Goal: Find specific page/section: Find specific page/section

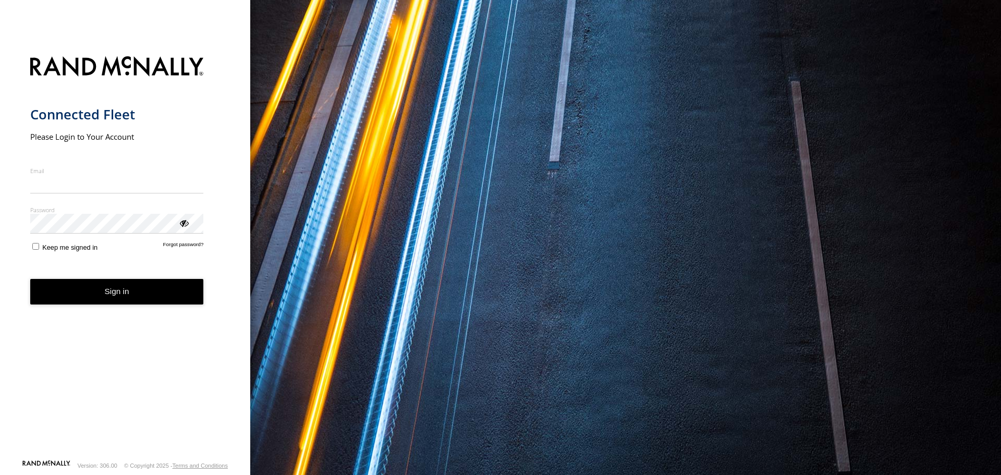
type input "**********"
click at [107, 302] on button "Sign in" at bounding box center [117, 292] width 174 height 26
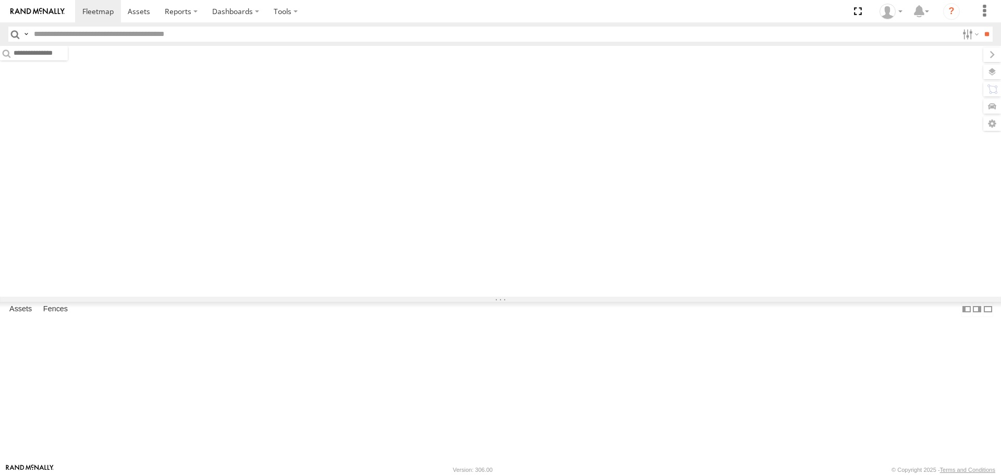
click at [0, 0] on div "Video Video Video" at bounding box center [0, 0] width 0 height 0
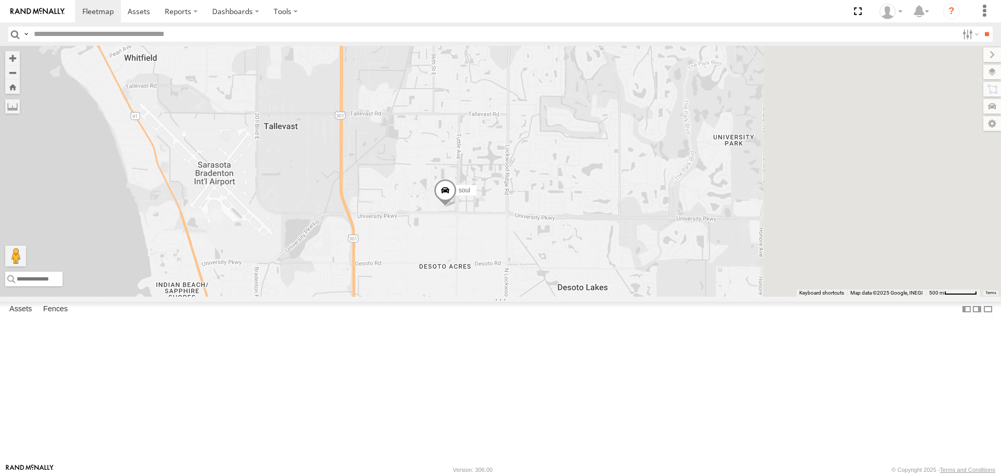
drag, startPoint x: 714, startPoint y: 245, endPoint x: 546, endPoint y: 360, distance: 203.6
click at [546, 296] on div "4 soul" at bounding box center [500, 171] width 1001 height 250
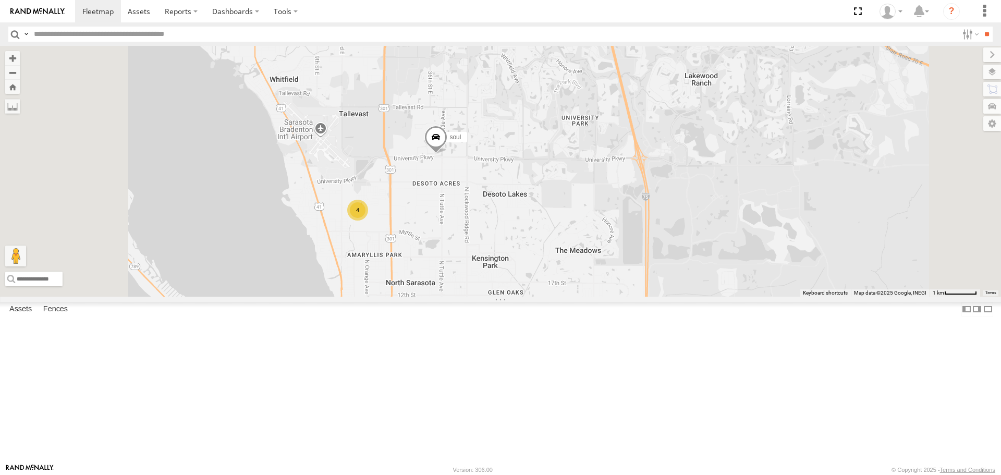
drag, startPoint x: 549, startPoint y: 376, endPoint x: 569, endPoint y: 286, distance: 93.0
click at [569, 286] on div "soul 4" at bounding box center [500, 171] width 1001 height 250
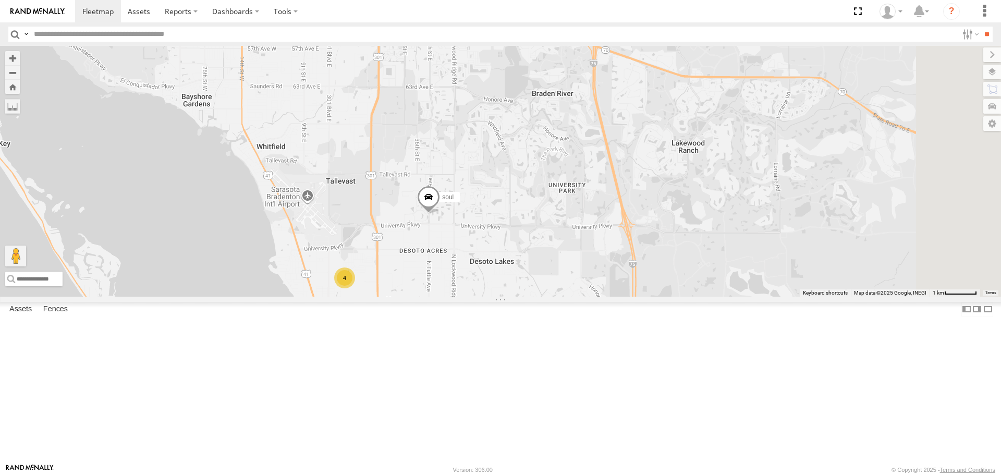
drag, startPoint x: 644, startPoint y: 237, endPoint x: 599, endPoint y: 338, distance: 110.9
click at [599, 296] on div "soul 4" at bounding box center [500, 171] width 1001 height 250
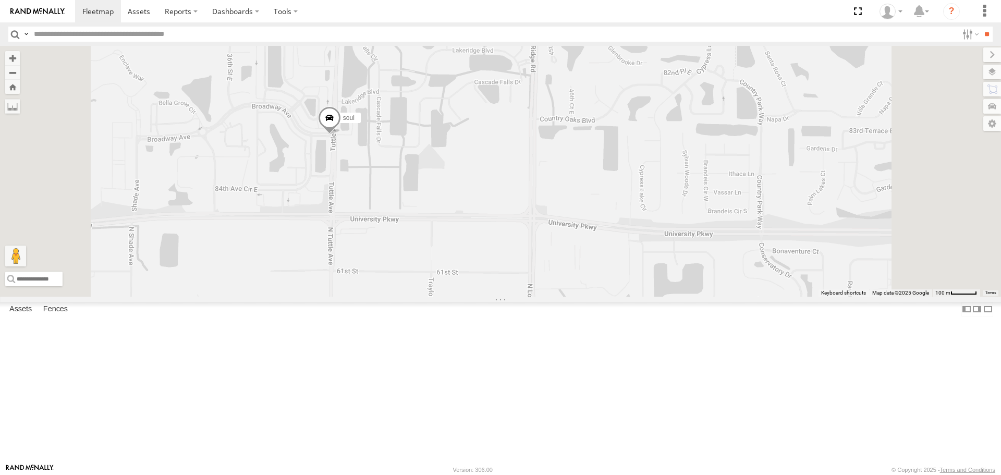
drag, startPoint x: 527, startPoint y: 266, endPoint x: 516, endPoint y: 314, distance: 48.6
click at [516, 296] on div "soul" at bounding box center [500, 171] width 1001 height 250
